Goal: Browse casually: Explore the website without a specific task or goal

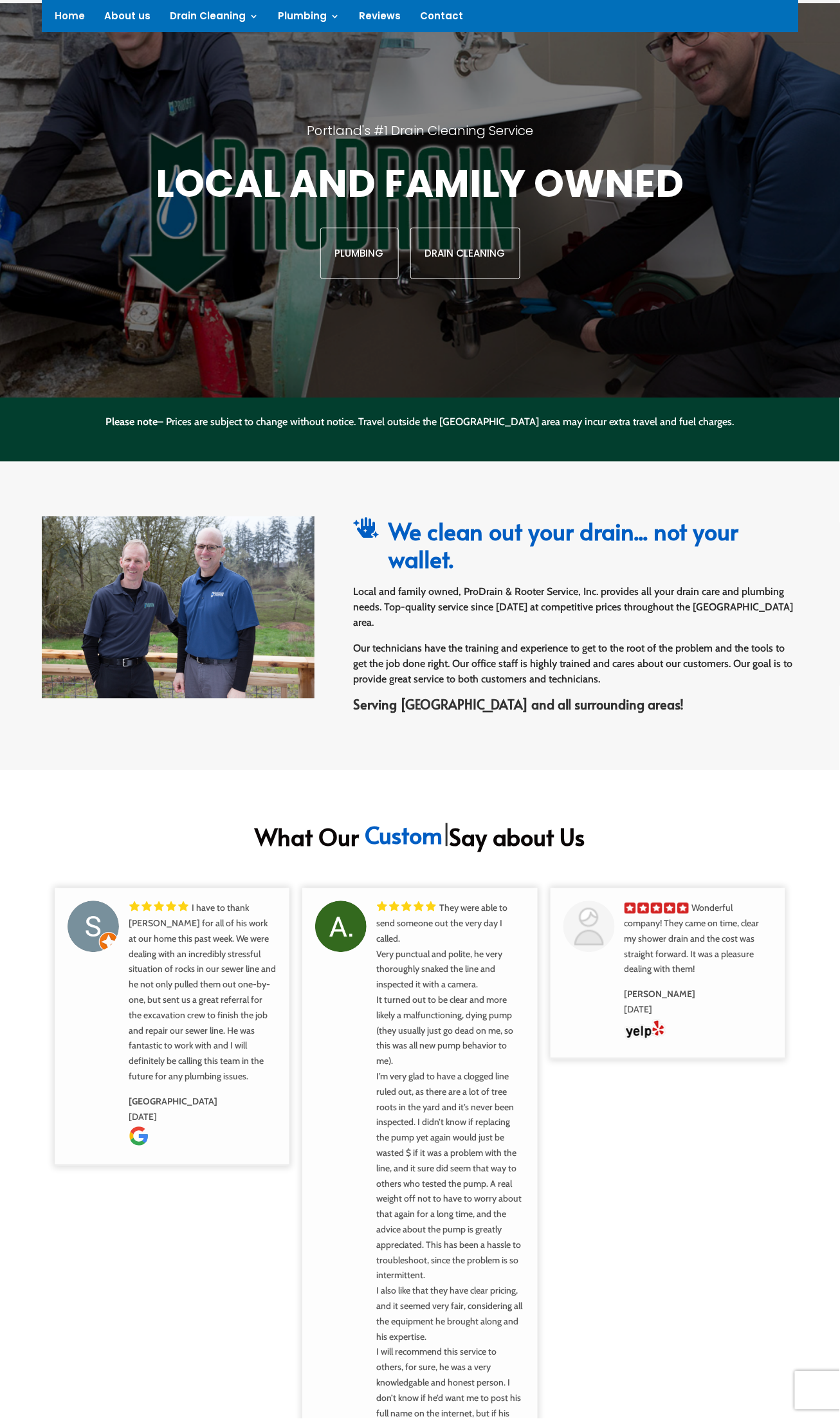
scroll to position [164, 0]
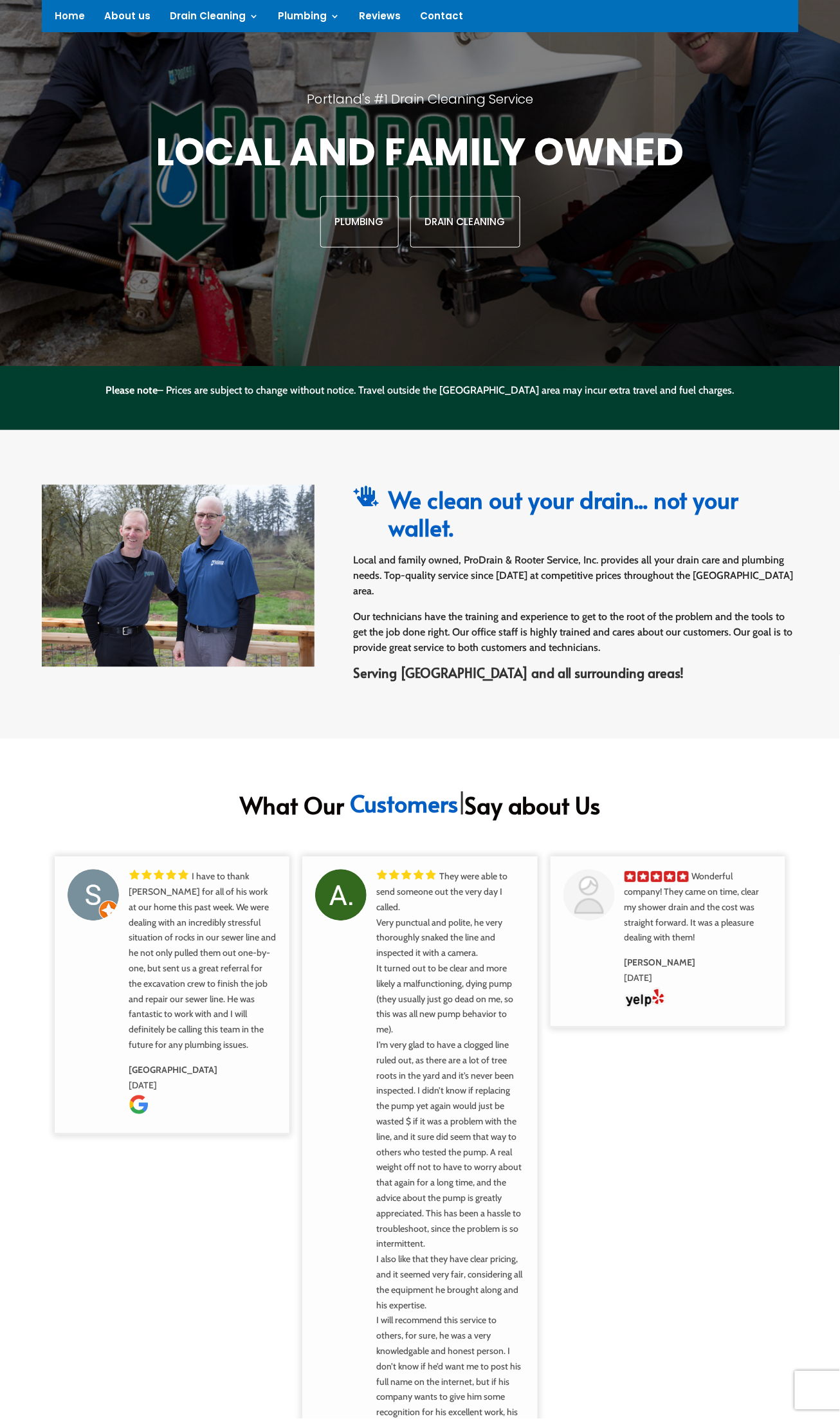
click at [355, 547] on div "" at bounding box center [366, 517] width 25 height 62
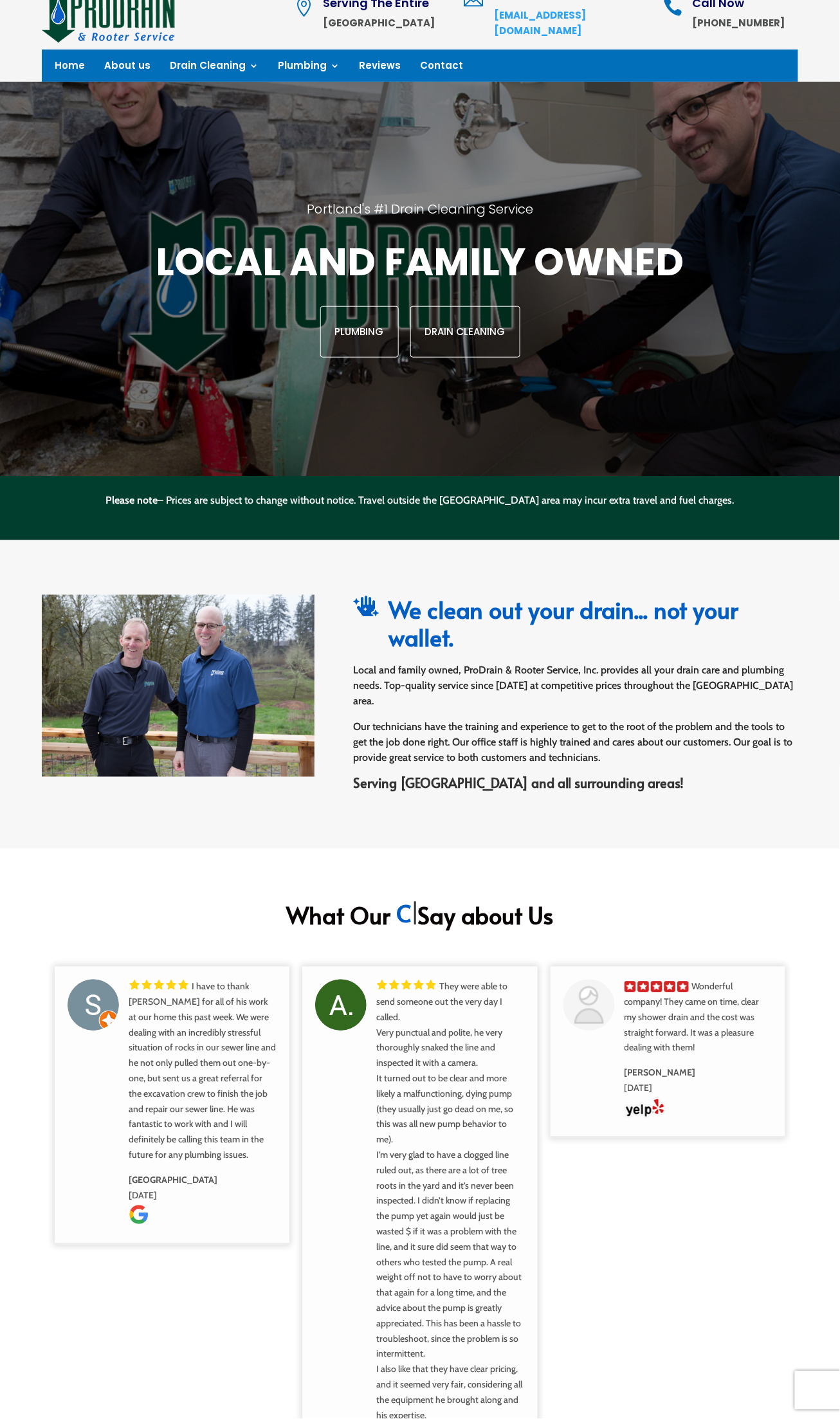
scroll to position [60, 0]
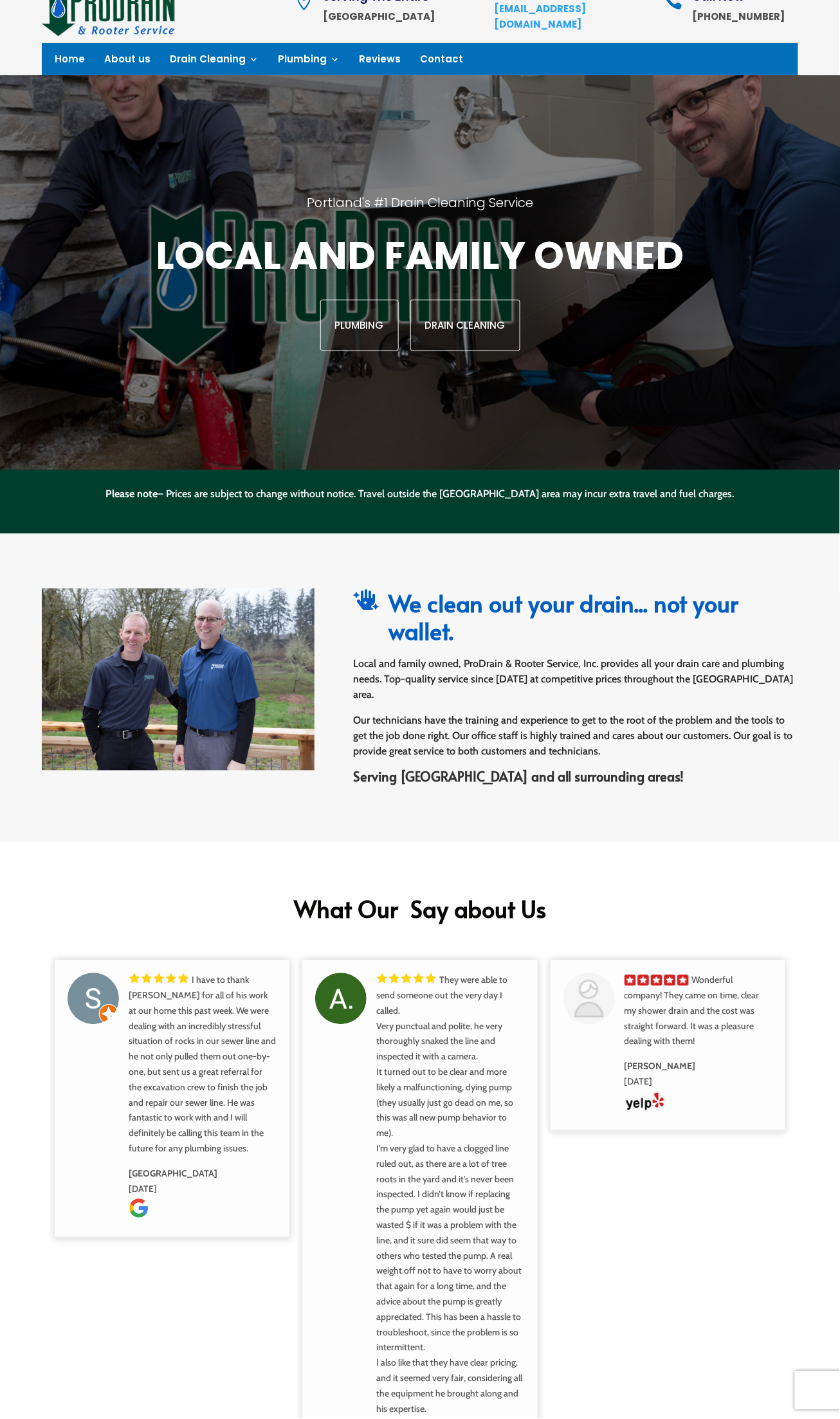
click at [121, 735] on img at bounding box center [178, 680] width 273 height 182
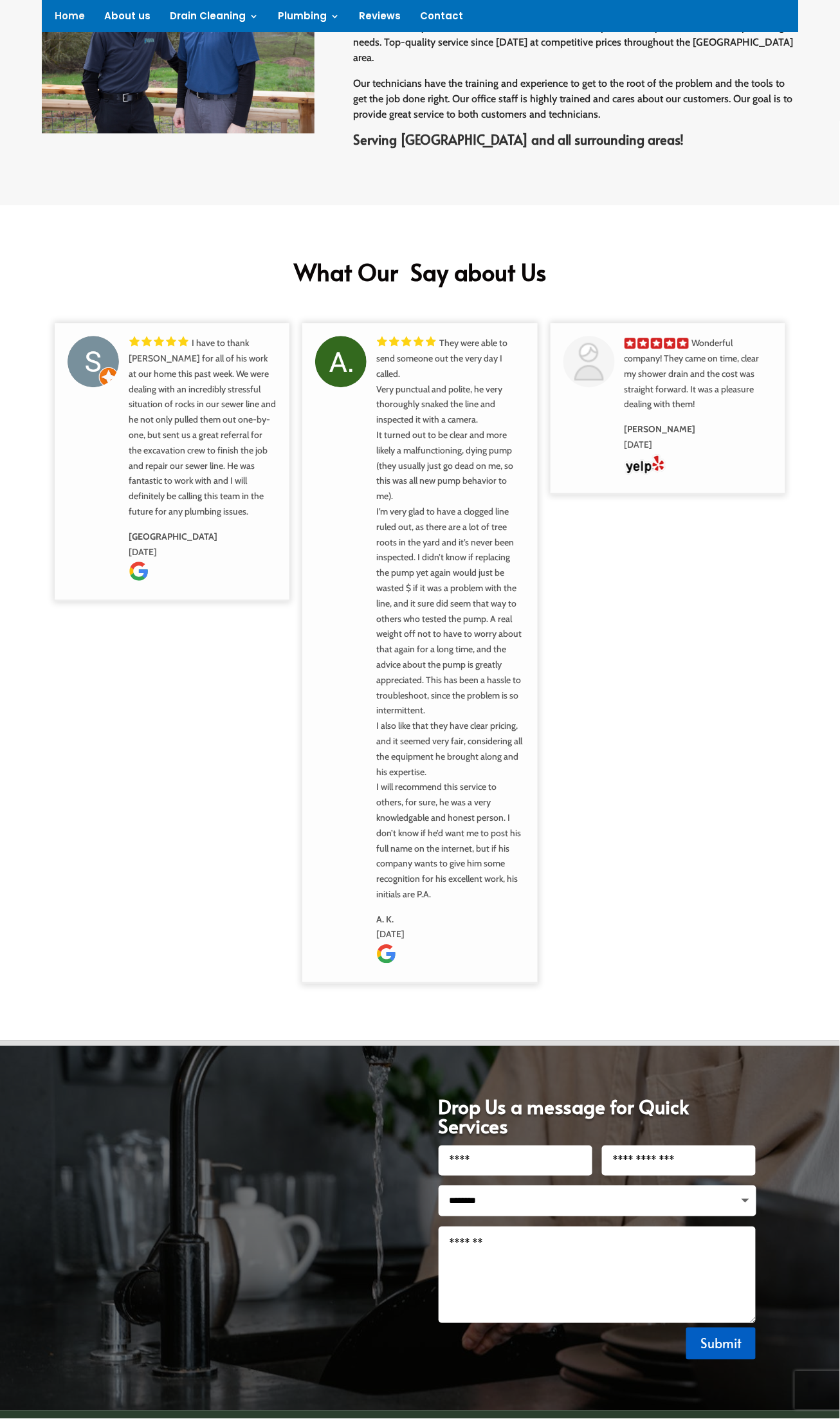
scroll to position [689, 0]
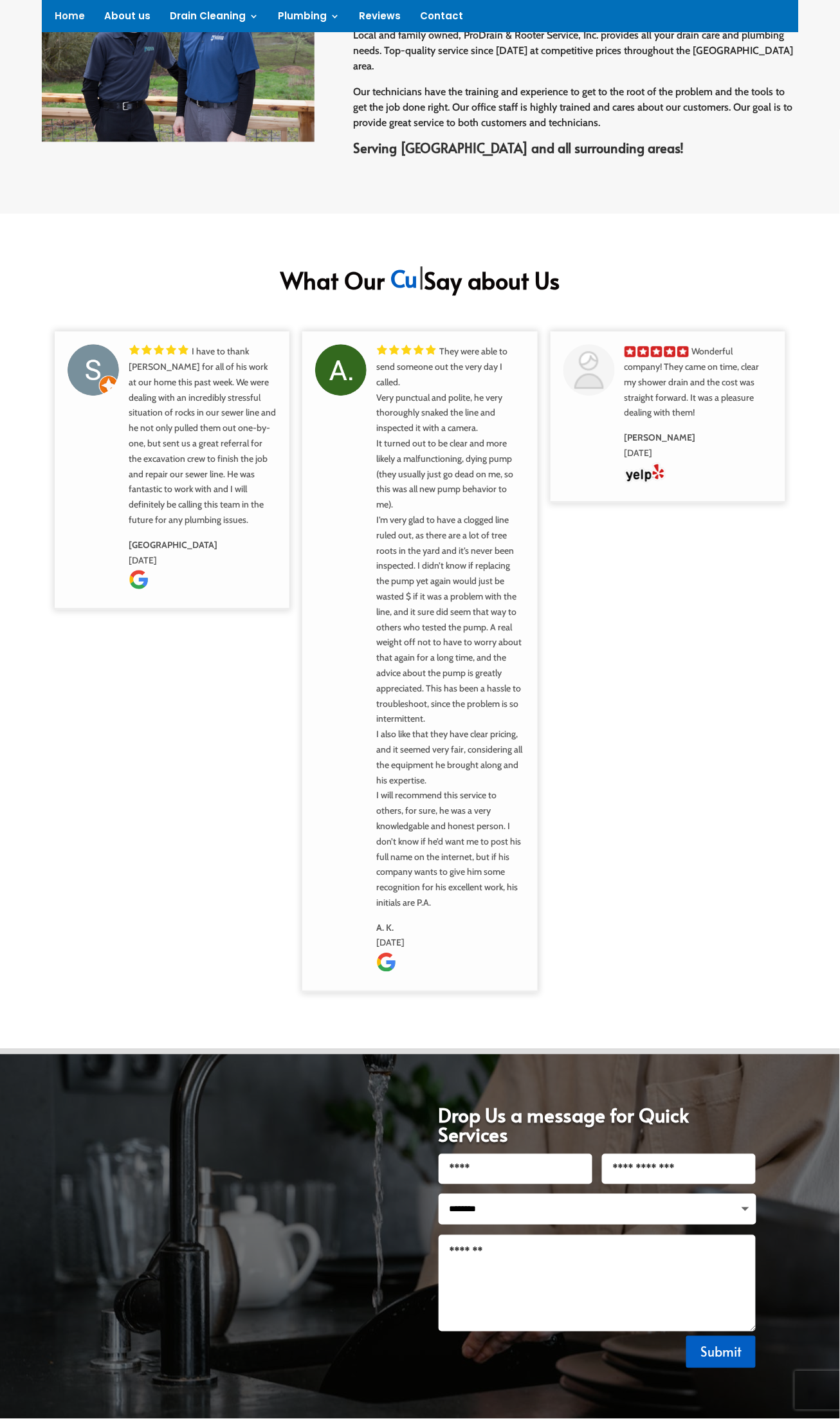
click at [397, 701] on div "They were able to send someone out the very day I called. Very punctual and pol…" at bounding box center [449, 627] width 148 height 566
click at [456, 777] on div "They were able to send someone out the very day I called. Very punctual and pol…" at bounding box center [449, 627] width 148 height 566
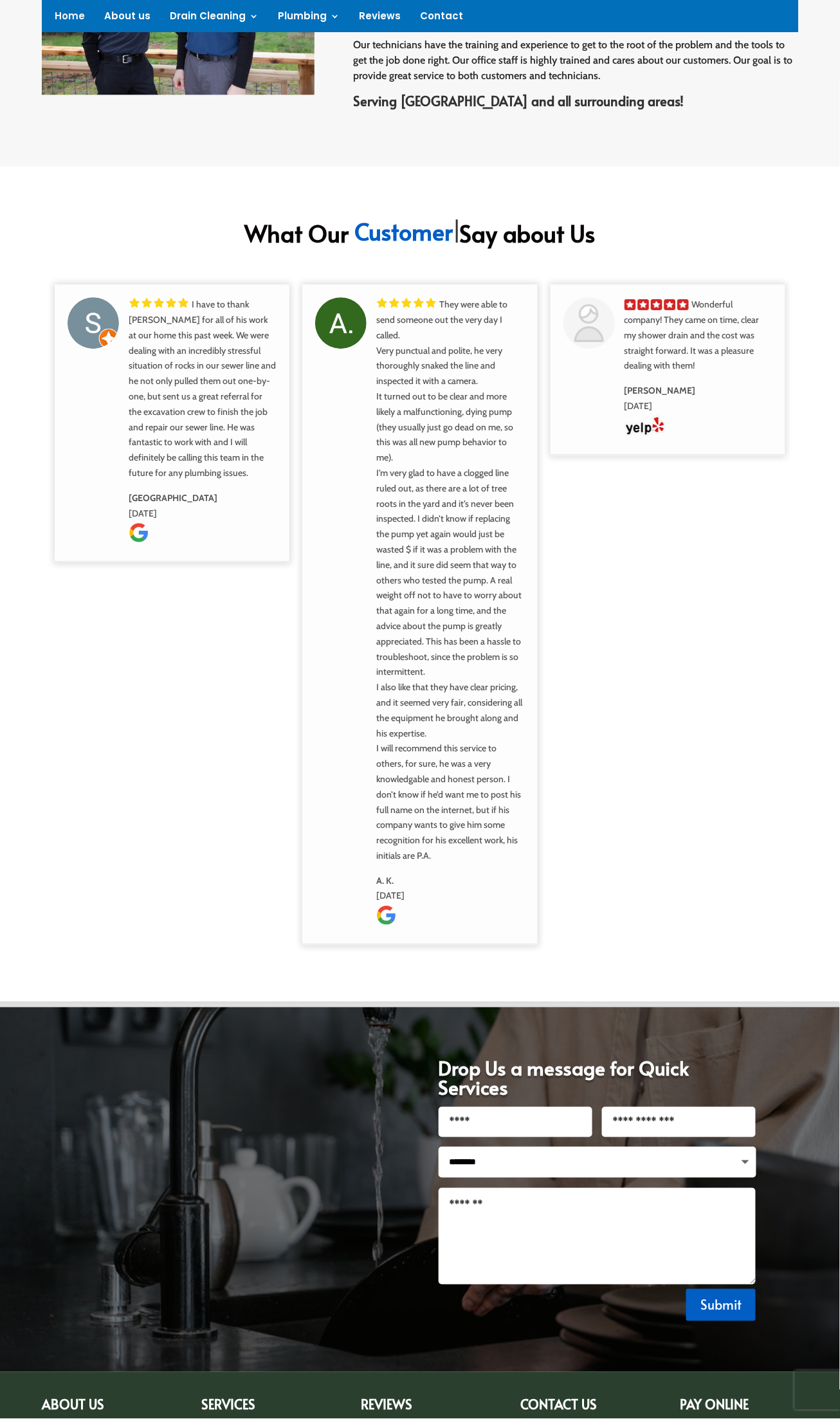
scroll to position [734, 0]
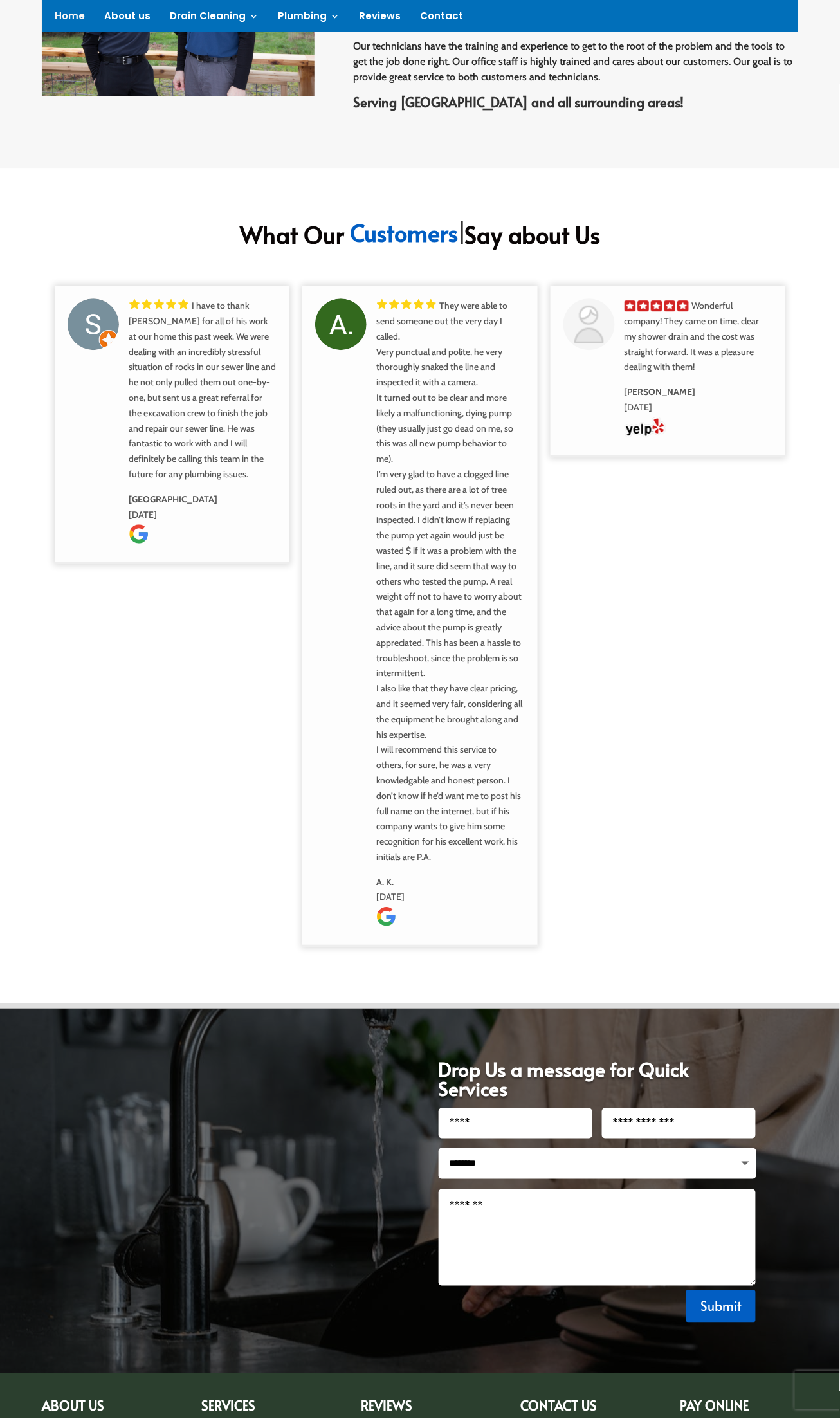
click at [226, 759] on div "I have to thank [PERSON_NAME] for all of his work at our home this past week. W…" at bounding box center [420, 616] width 756 height 674
click at [520, 544] on div "They were able to send someone out the very day I called. Very punctual and pol…" at bounding box center [449, 582] width 148 height 566
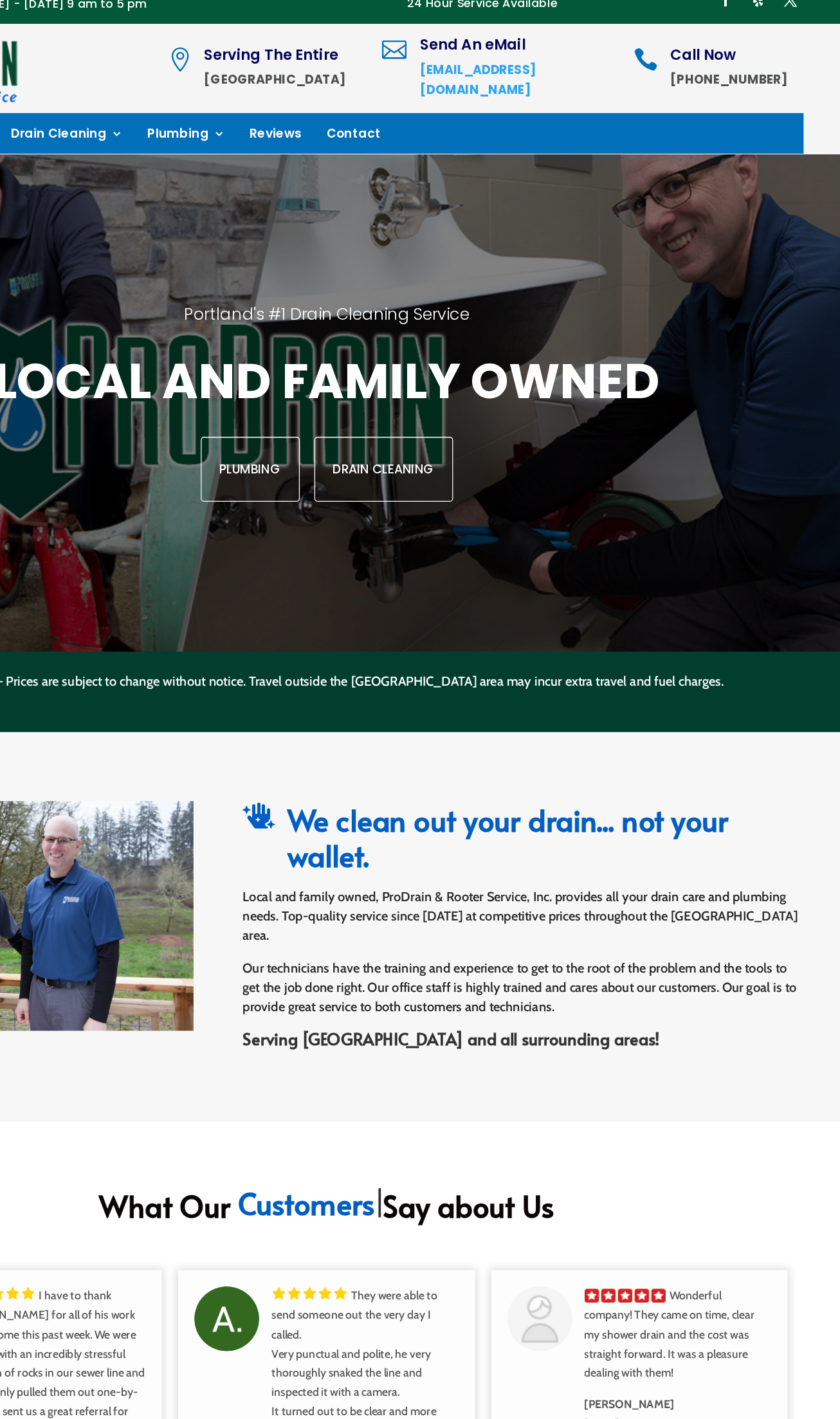
scroll to position [0, 0]
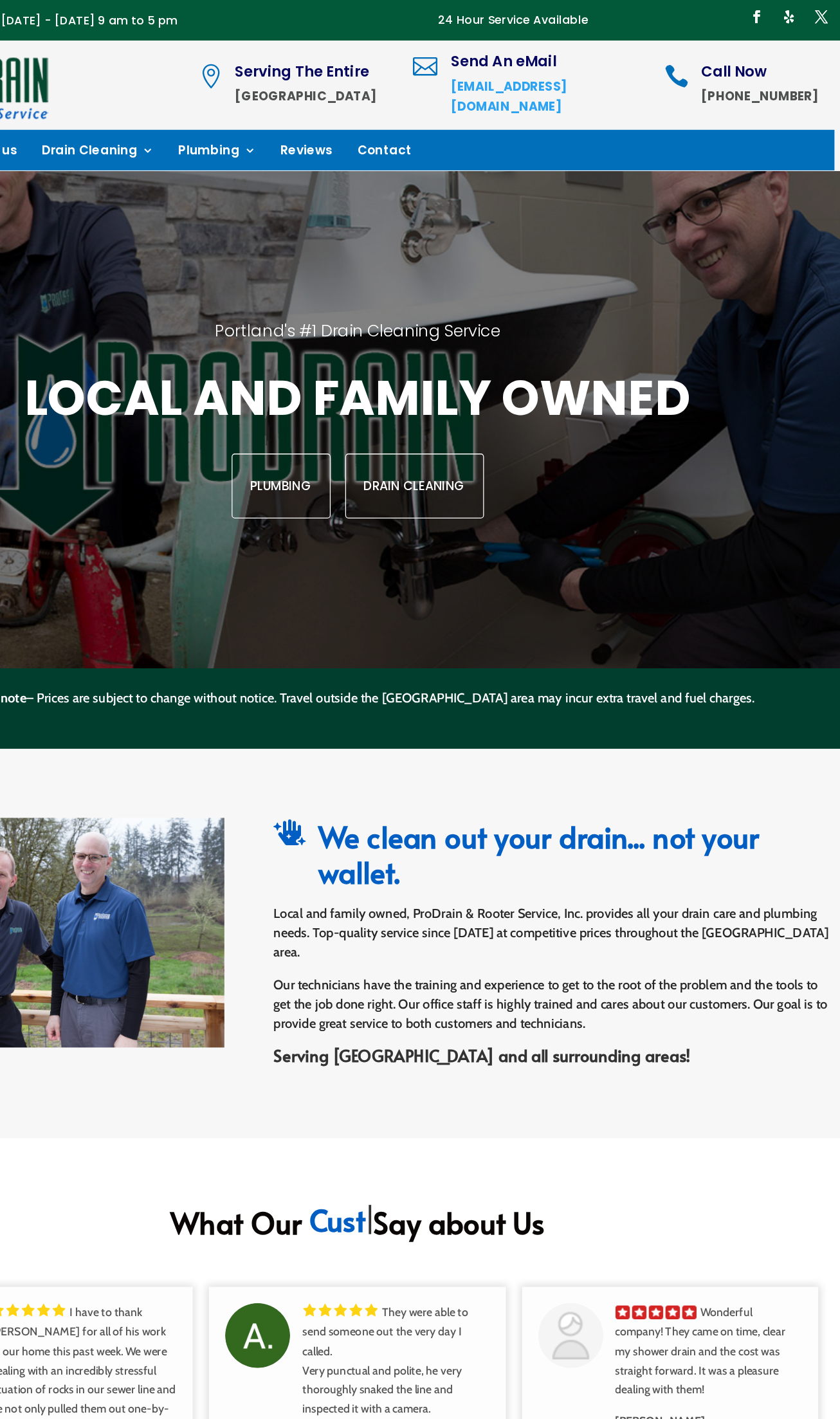
click at [374, 438] on div "Portland's #1 Drain Cleaning Service Local and family owned Plumbing Drain Clea…" at bounding box center [419, 333] width 739 height 394
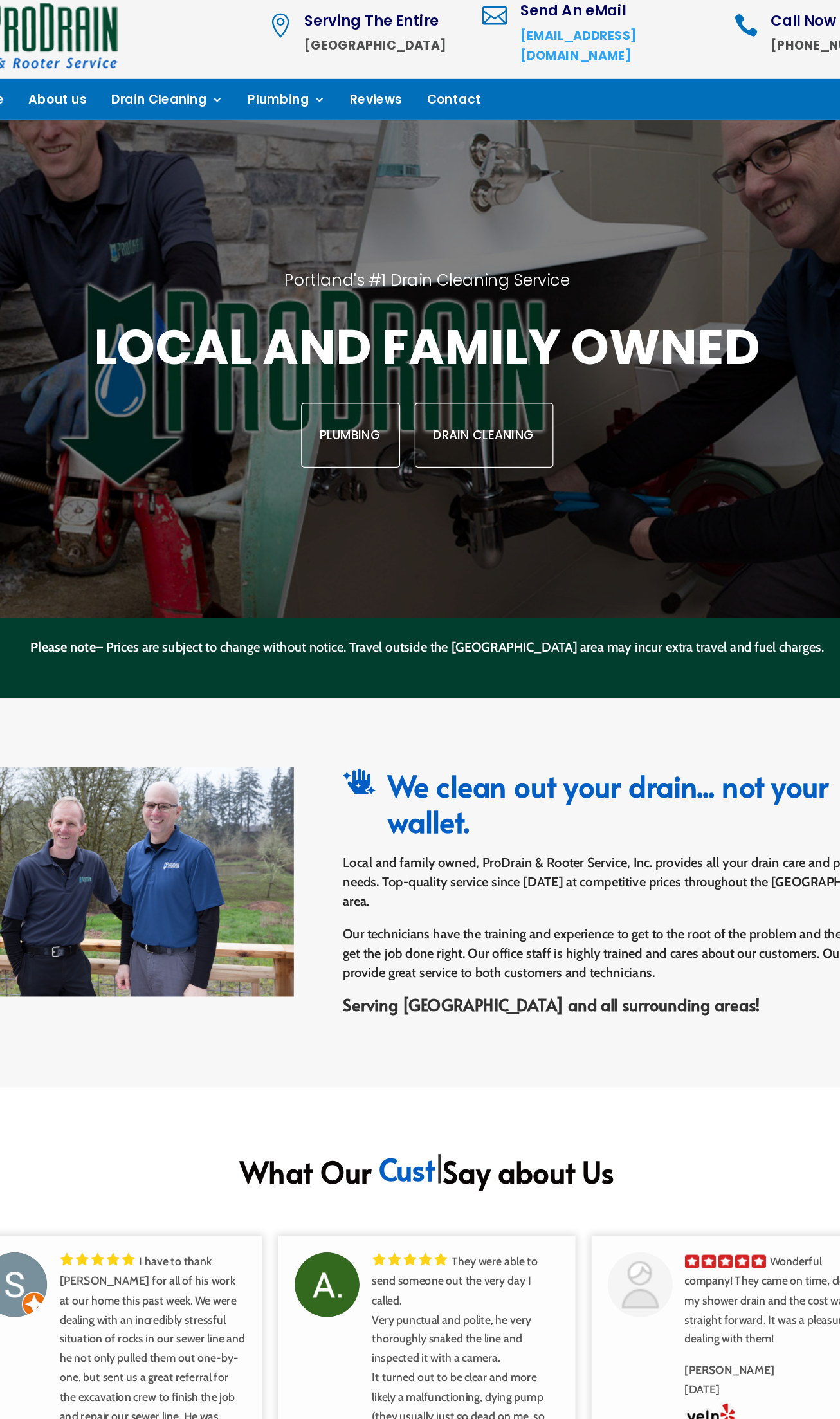
click at [351, 698] on div " We clean out your drain... not your wallet. Local and family owned, ProDrain …" at bounding box center [420, 747] width 756 height 242
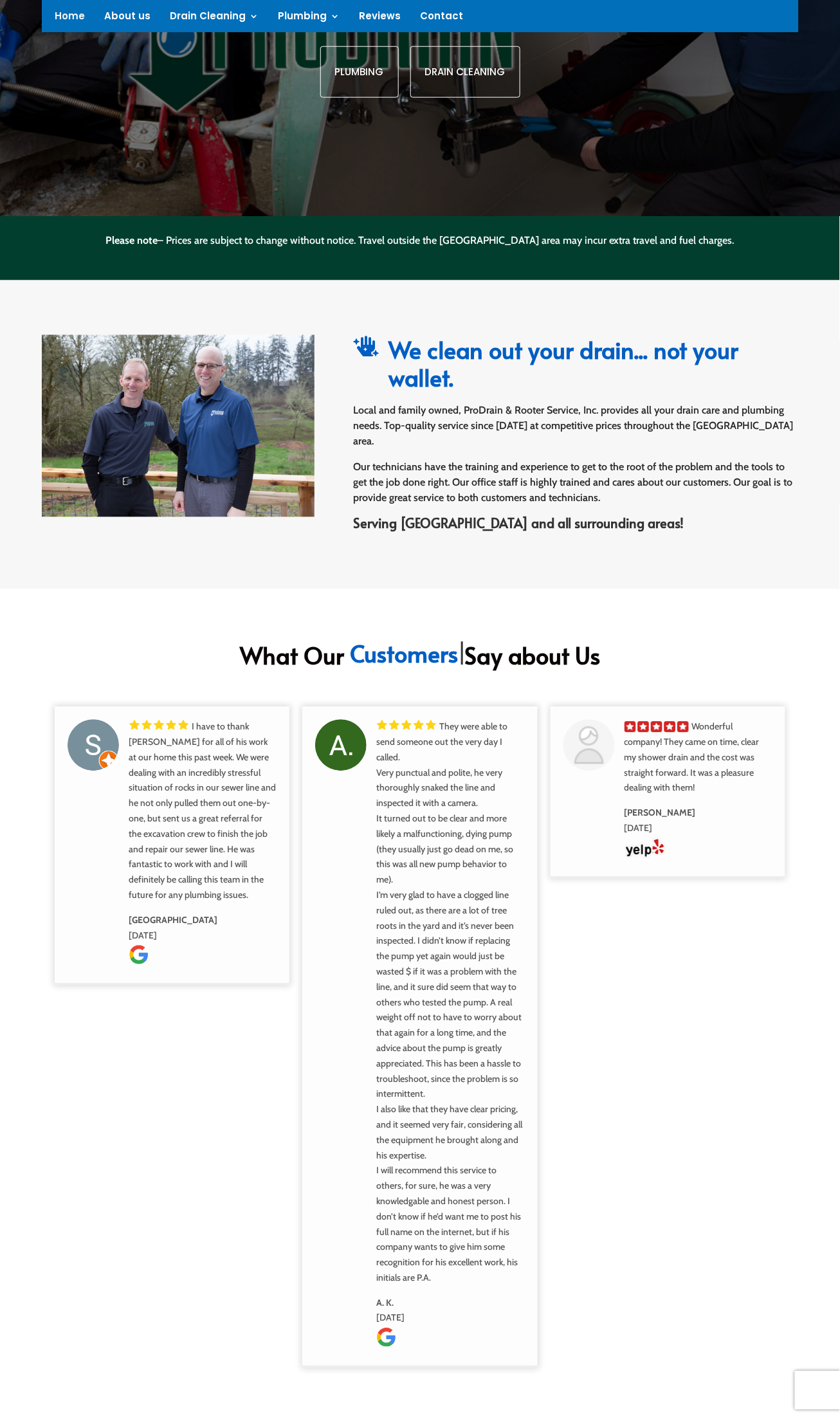
scroll to position [517, 0]
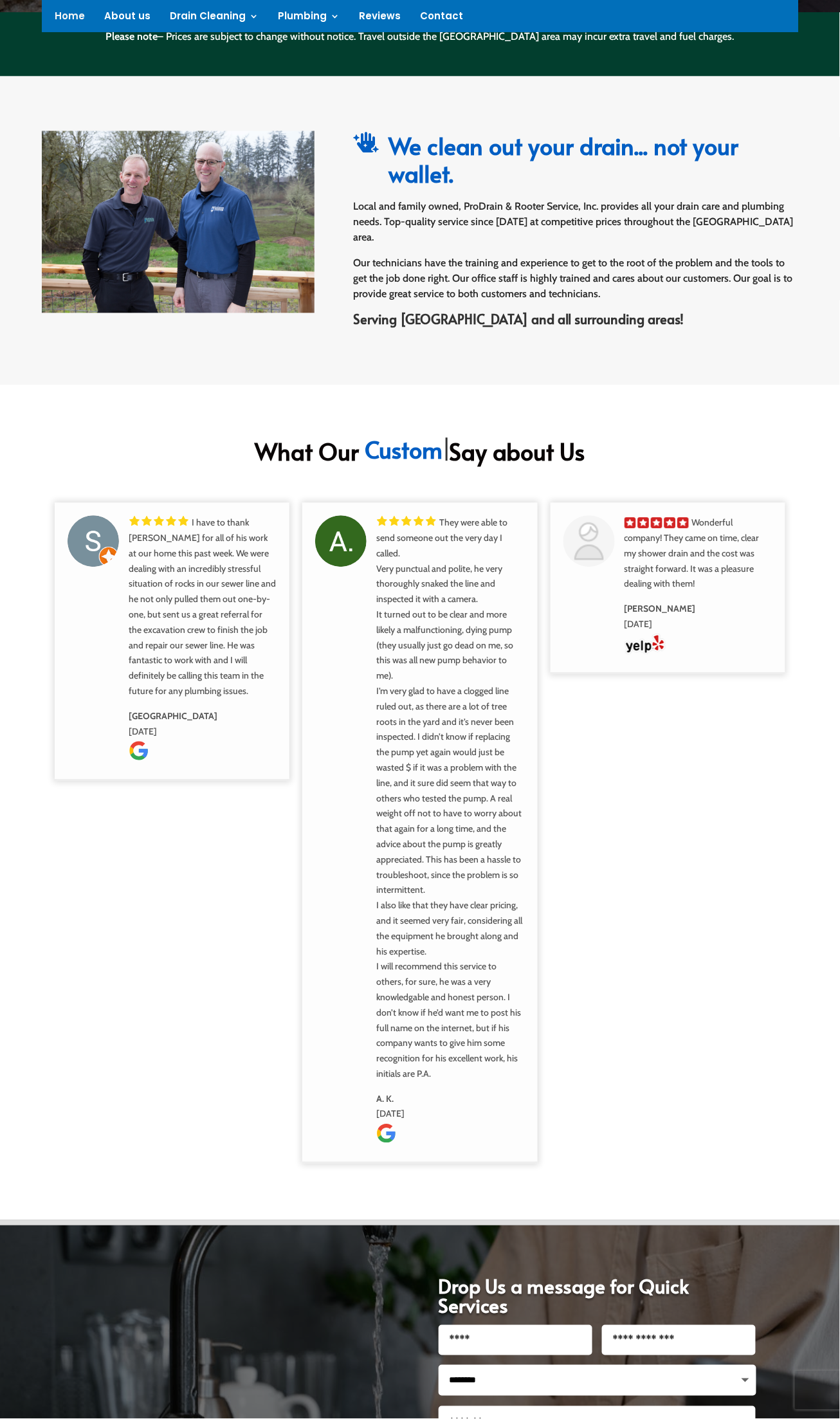
click at [386, 767] on div "They were able to send someone out the very day I called. Very punctual and pol…" at bounding box center [449, 799] width 148 height 566
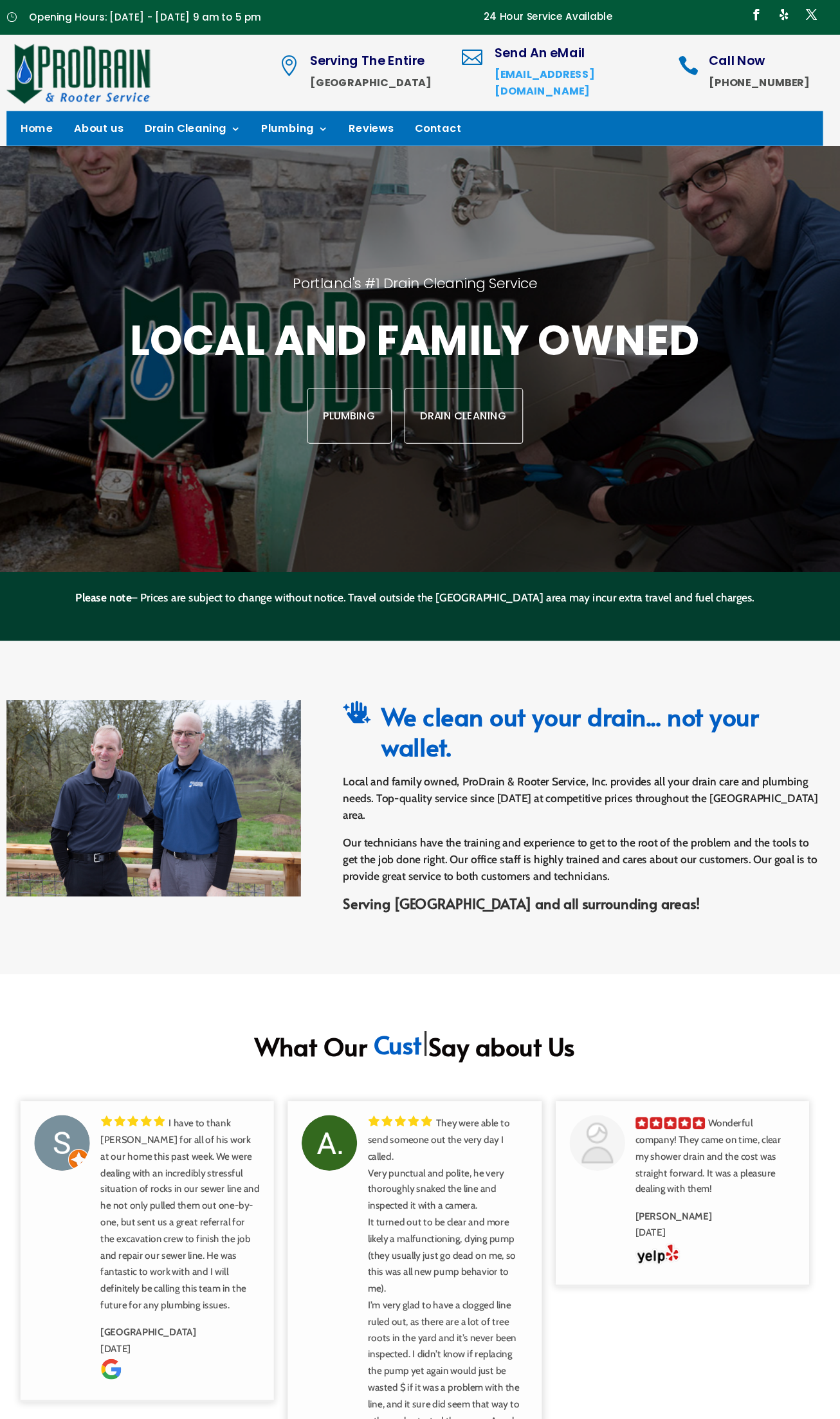
scroll to position [0, 0]
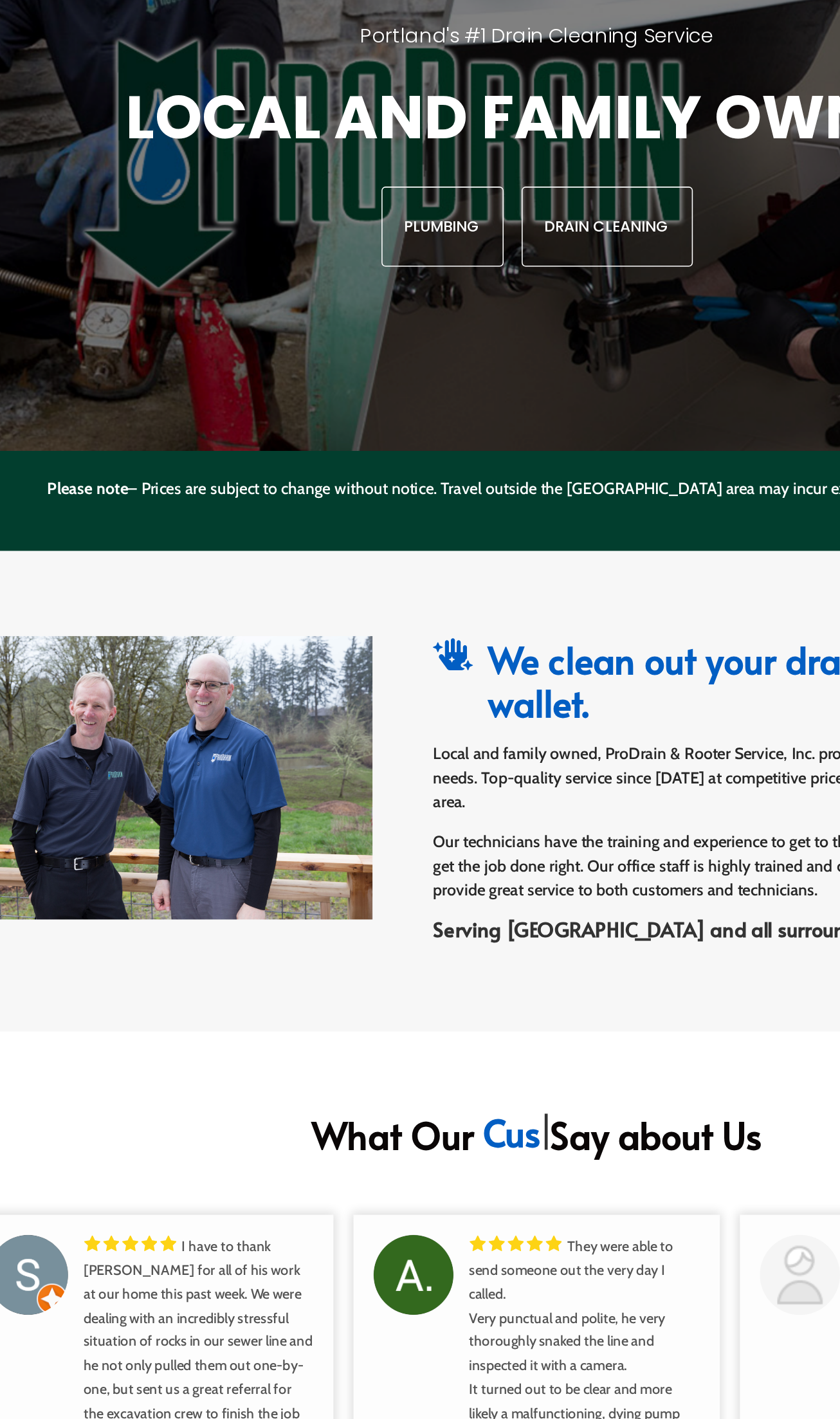
click at [116, 711] on img at bounding box center [178, 739] width 273 height 182
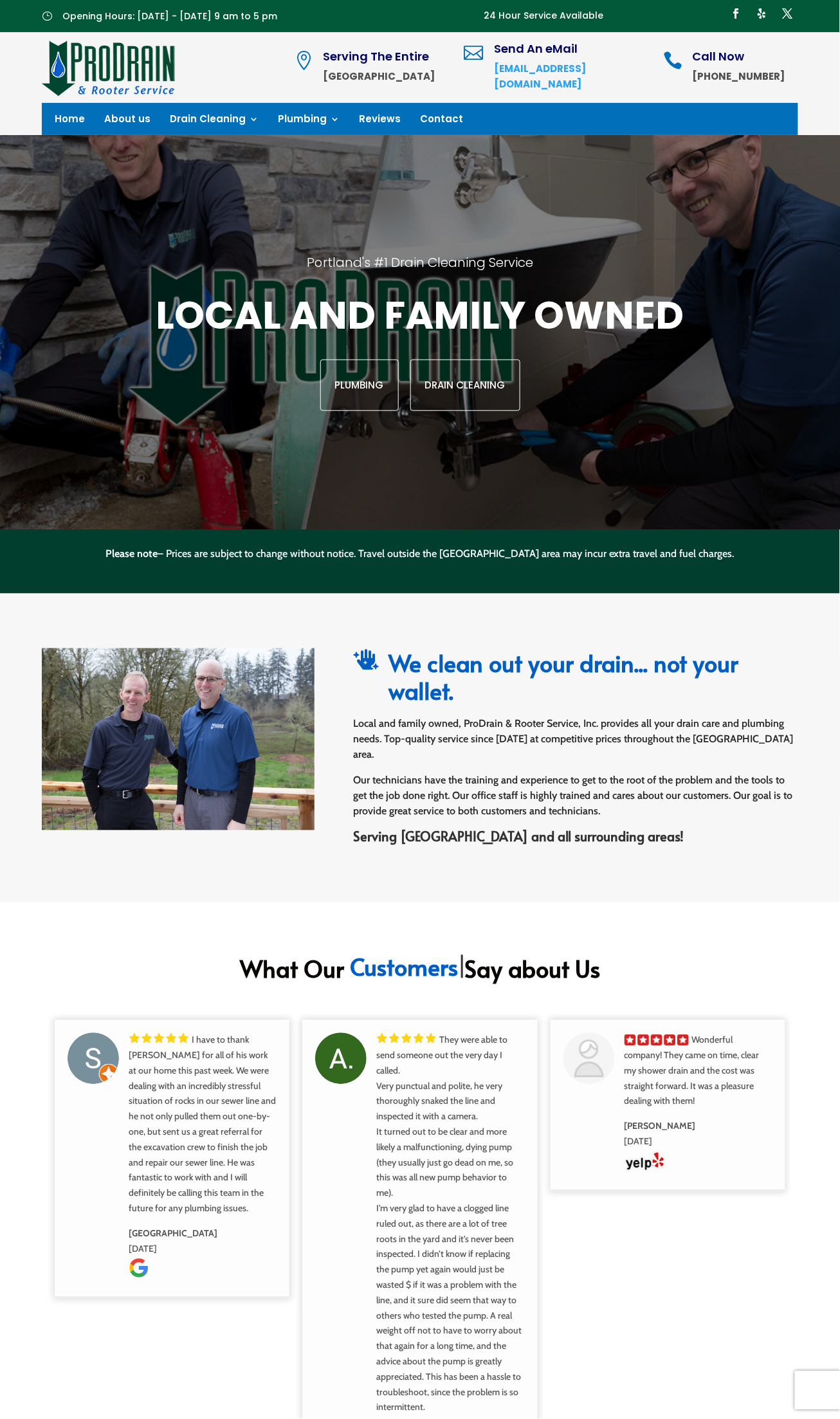
scroll to position [9, 0]
